Goal: Task Accomplishment & Management: Use online tool/utility

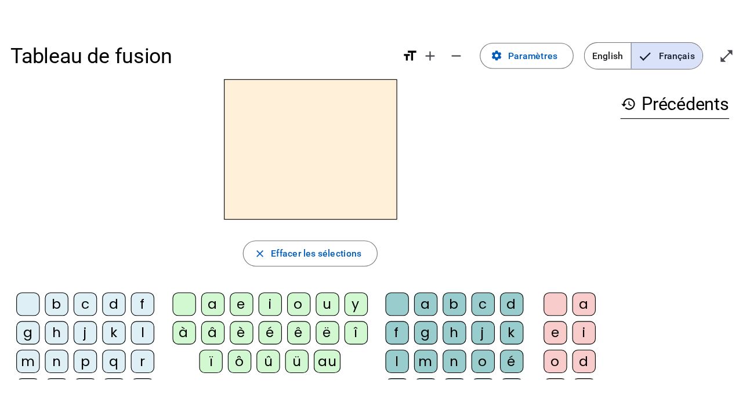
scroll to position [17, 0]
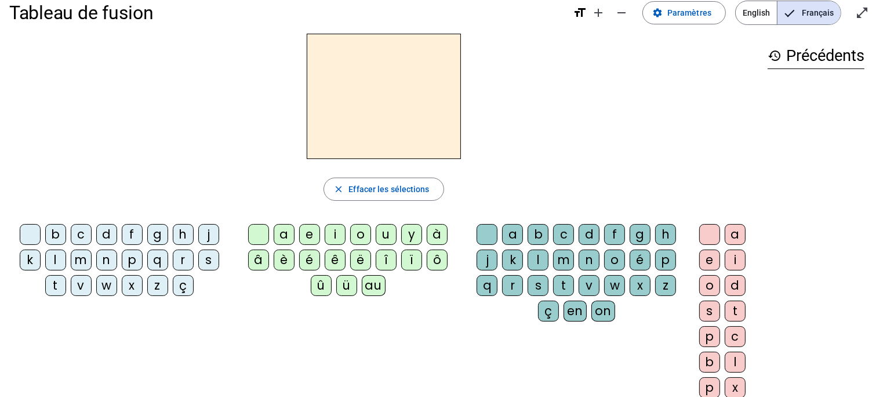
click at [667, 181] on div "Tableau de fusion format_size add remove settings Paramètres English Français o…" at bounding box center [441, 256] width 883 height 546
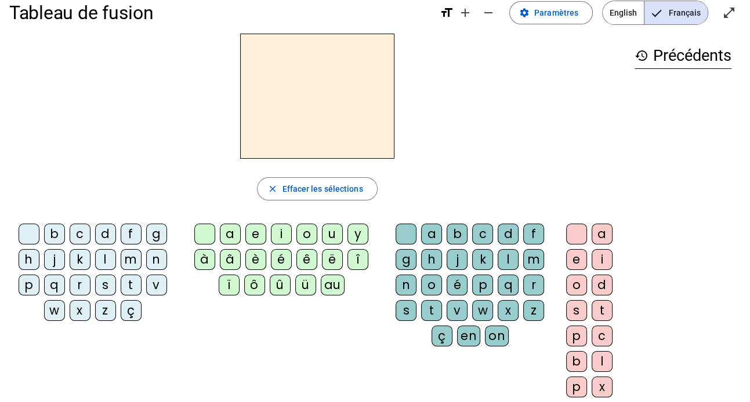
click at [31, 285] on div "p" at bounding box center [29, 285] width 21 height 21
click at [257, 239] on div "e" at bounding box center [255, 234] width 21 height 21
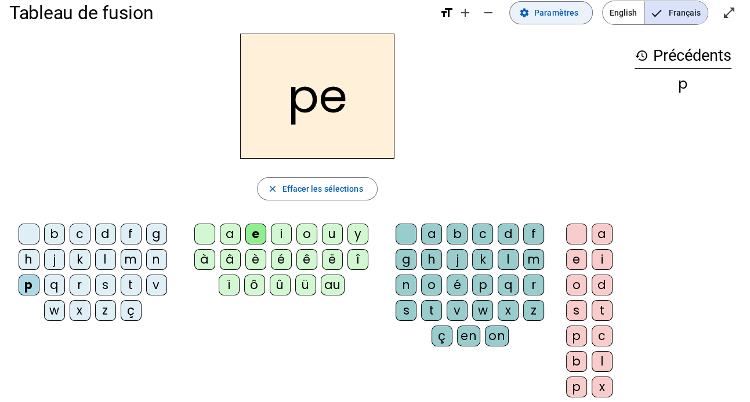
click at [553, 12] on span "Paramètres" at bounding box center [556, 13] width 44 height 14
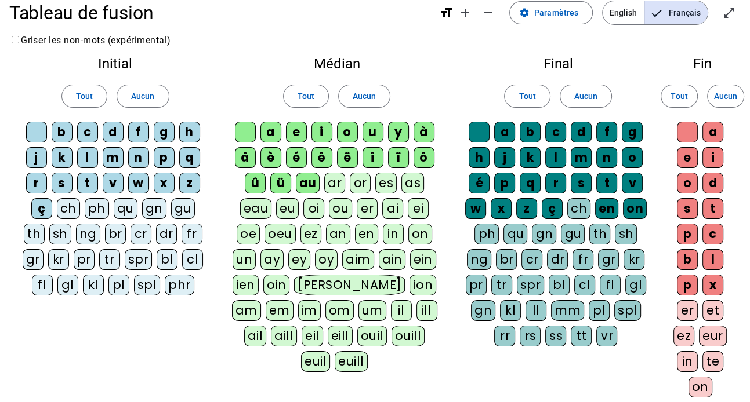
click at [263, 209] on div "eau" at bounding box center [256, 208] width 32 height 21
click at [338, 210] on div "ou" at bounding box center [340, 208] width 23 height 21
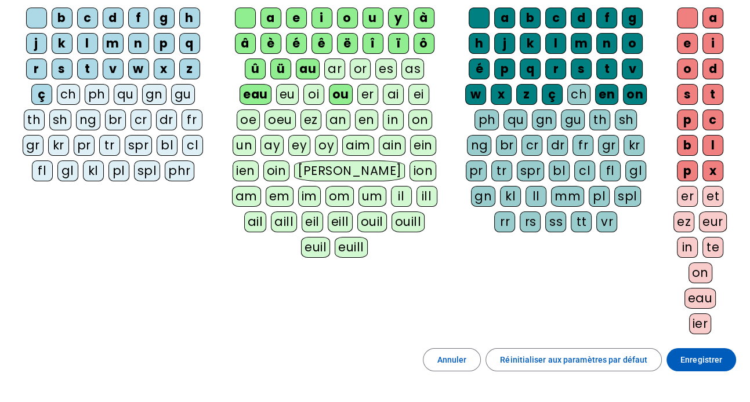
scroll to position [219, 0]
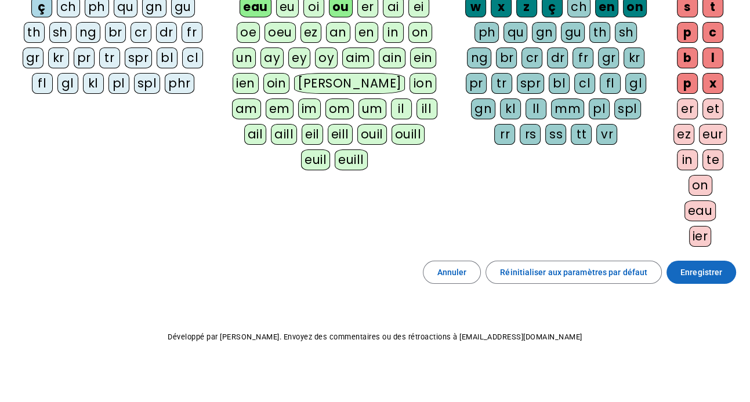
click at [667, 268] on span "Enregistrer" at bounding box center [701, 273] width 42 height 14
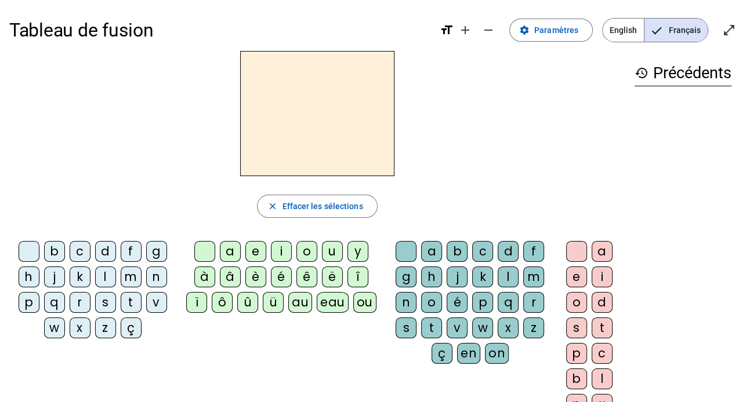
click at [27, 303] on div "p" at bounding box center [29, 302] width 21 height 21
click at [336, 309] on div "eau" at bounding box center [333, 302] width 32 height 21
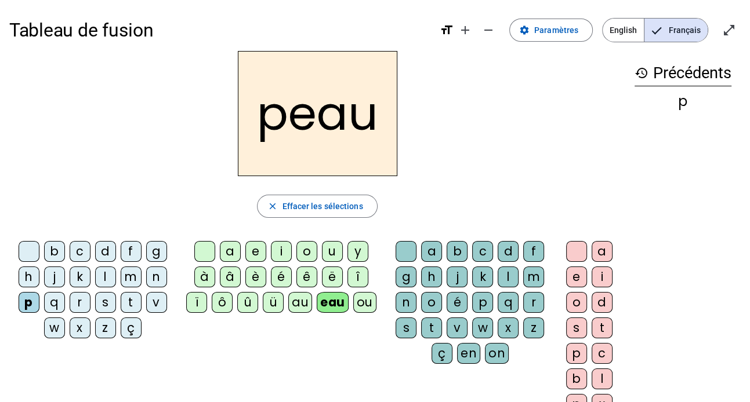
click at [56, 252] on div "b" at bounding box center [54, 251] width 21 height 21
click at [101, 301] on div "s" at bounding box center [105, 302] width 21 height 21
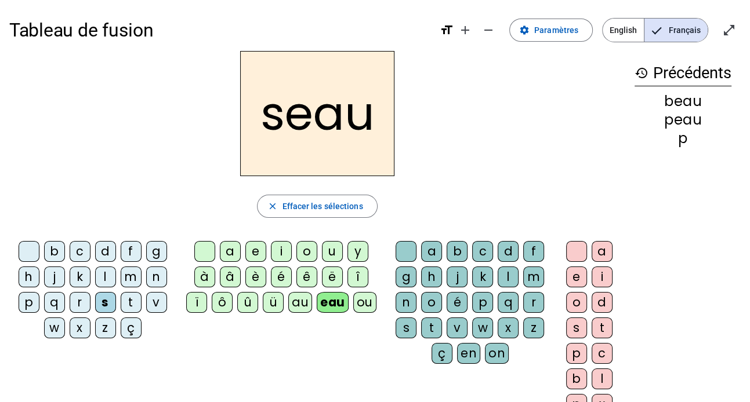
click at [155, 311] on div "v" at bounding box center [156, 302] width 21 height 21
click at [31, 256] on div at bounding box center [29, 251] width 21 height 21
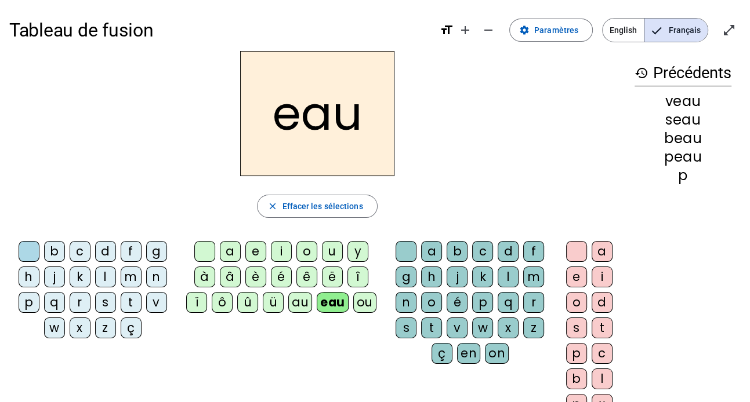
click at [300, 301] on div "au" at bounding box center [300, 302] width 24 height 21
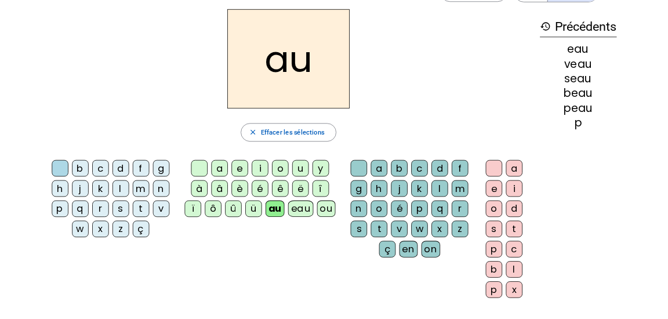
scroll to position [42, 0]
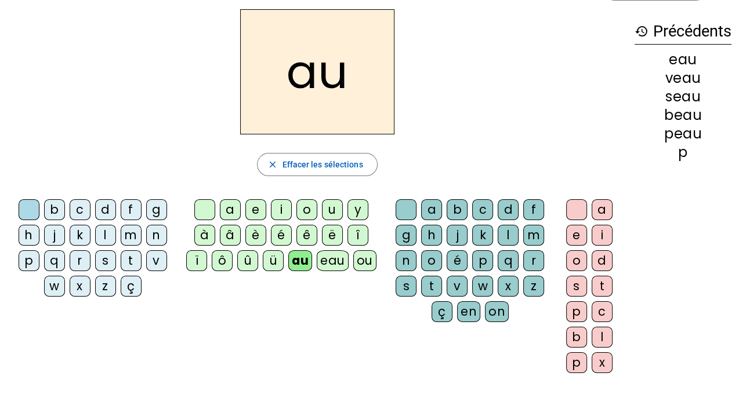
click at [608, 318] on div "x" at bounding box center [601, 363] width 21 height 21
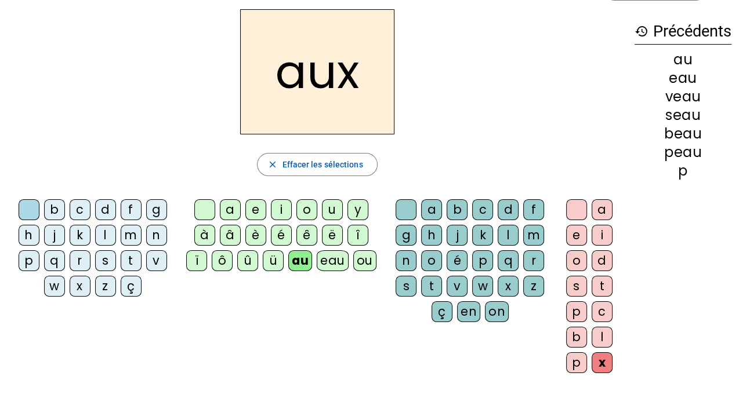
click at [129, 262] on div "t" at bounding box center [131, 260] width 21 height 21
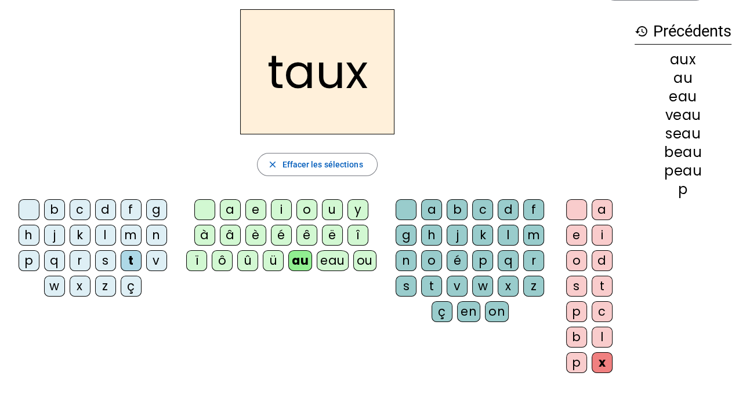
click at [129, 232] on div "m" at bounding box center [131, 235] width 21 height 21
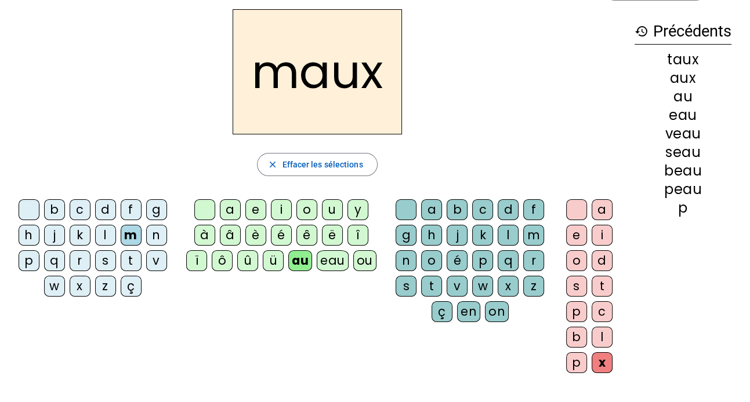
click at [126, 205] on div "f" at bounding box center [131, 209] width 21 height 21
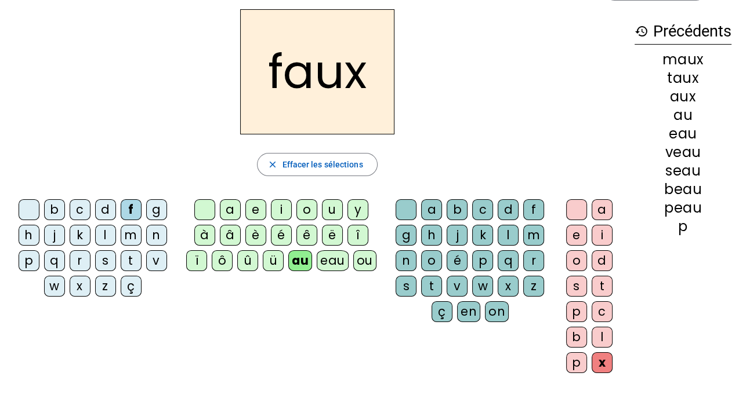
click at [435, 282] on div "t" at bounding box center [431, 286] width 21 height 21
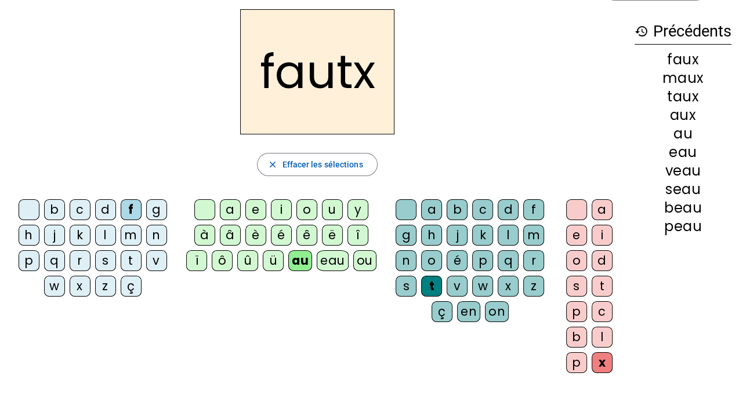
click at [410, 211] on div at bounding box center [405, 209] width 21 height 21
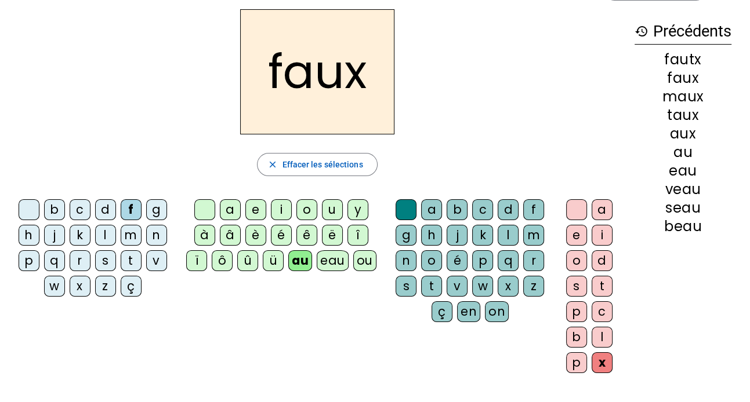
click at [599, 289] on div "t" at bounding box center [601, 286] width 21 height 21
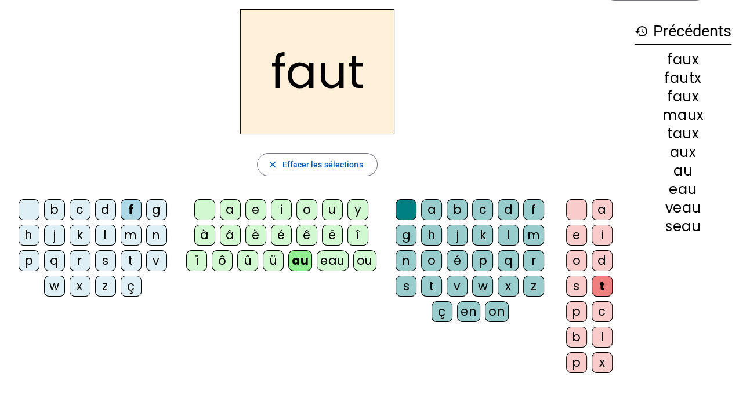
click at [32, 232] on div "h" at bounding box center [29, 235] width 21 height 21
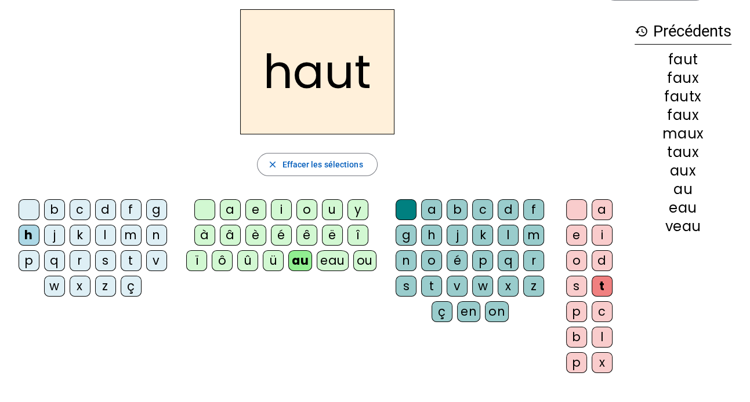
click at [153, 258] on div "v" at bounding box center [156, 260] width 21 height 21
